Goal: Task Accomplishment & Management: Use online tool/utility

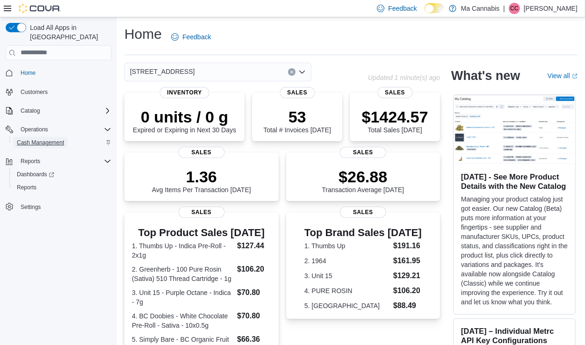
click at [44, 139] on span "Cash Management" at bounding box center [40, 142] width 47 height 7
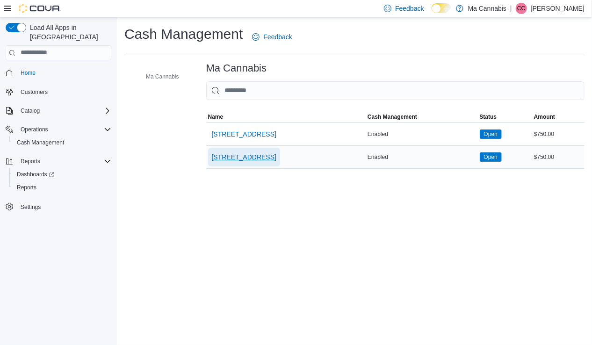
click at [237, 153] on span "3373 Bloor St W." at bounding box center [244, 156] width 65 height 9
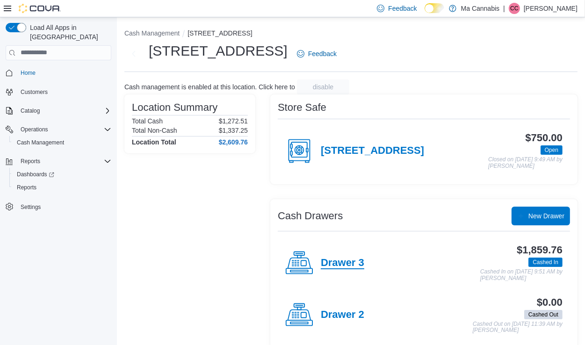
click at [339, 260] on h4 "Drawer 3" at bounding box center [343, 263] width 44 height 12
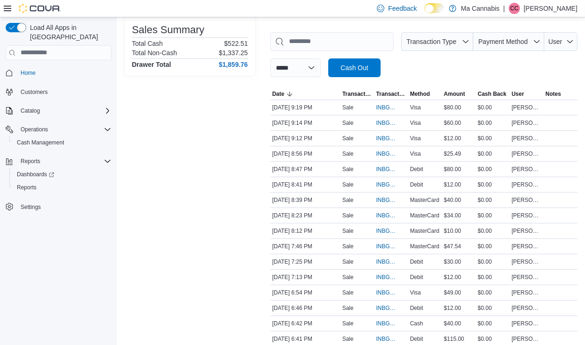
scroll to position [131, 0]
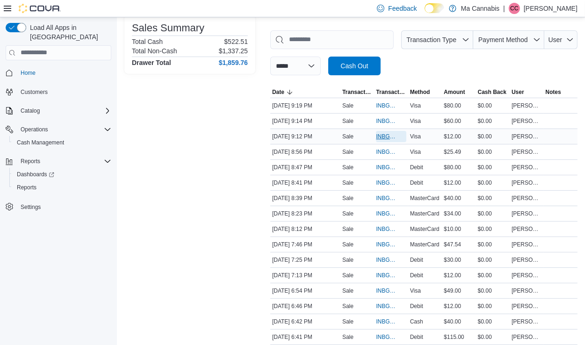
click at [381, 135] on span "INBGCP-110767" at bounding box center [386, 136] width 21 height 7
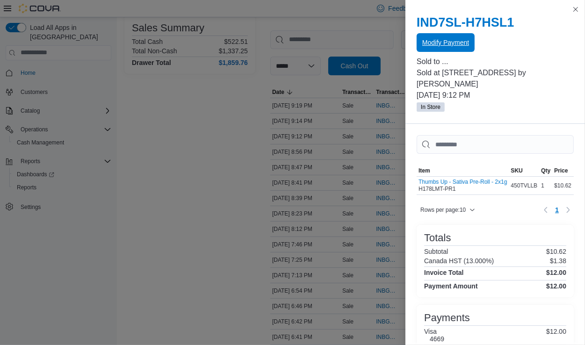
click at [449, 44] on span "Modify Payment" at bounding box center [445, 42] width 47 height 9
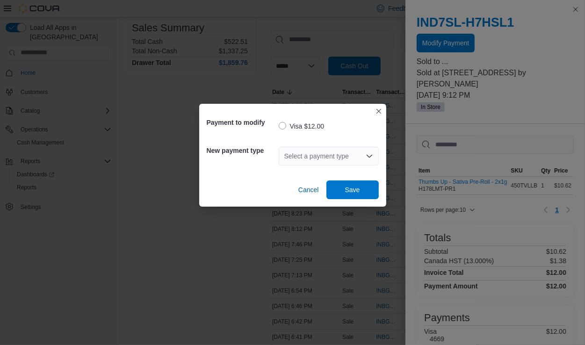
click at [312, 152] on div "Select a payment type" at bounding box center [329, 156] width 100 height 19
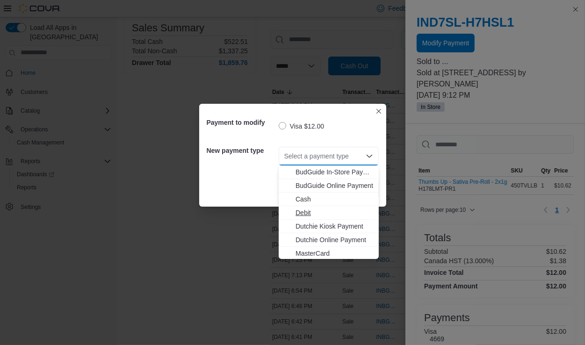
click at [304, 210] on span "Debit" at bounding box center [335, 212] width 78 height 9
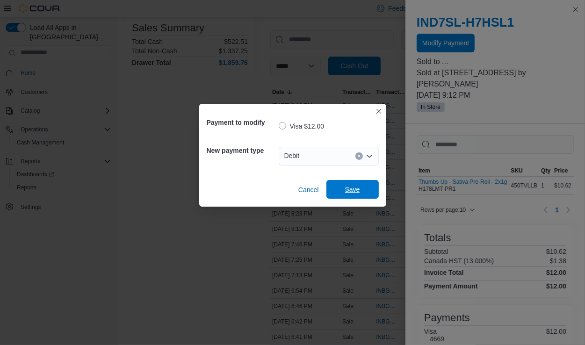
click at [338, 195] on span "Save" at bounding box center [352, 189] width 41 height 19
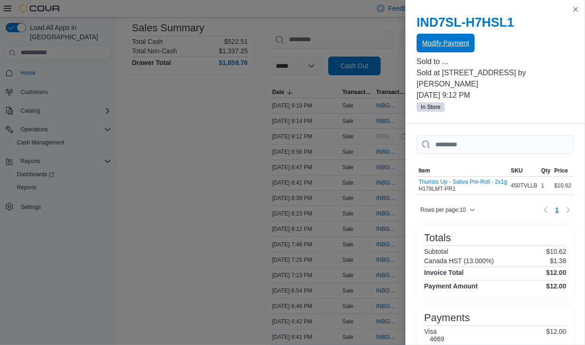
scroll to position [0, 0]
click at [573, 10] on button "Close this dialog" at bounding box center [575, 8] width 11 height 11
